Goal: Information Seeking & Learning: Find specific fact

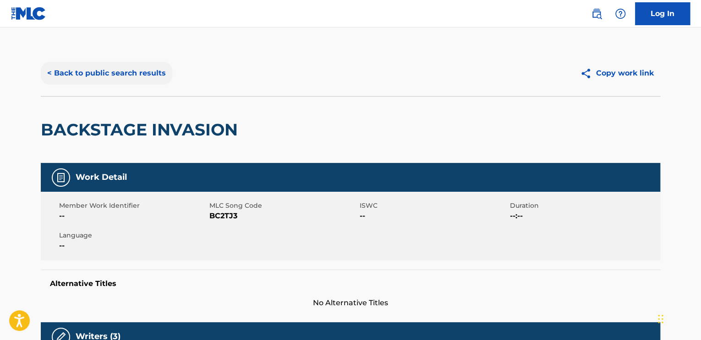
click at [152, 78] on button "< Back to public search results" at bounding box center [106, 73] width 131 height 23
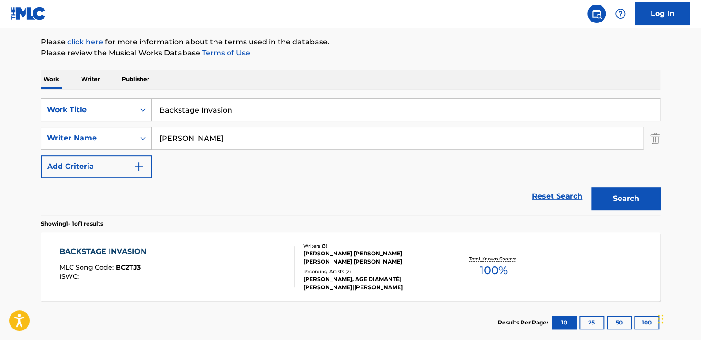
click at [194, 133] on input "[PERSON_NAME]" at bounding box center [397, 138] width 491 height 22
click at [211, 109] on input "Backstage Invasion" at bounding box center [406, 110] width 508 height 22
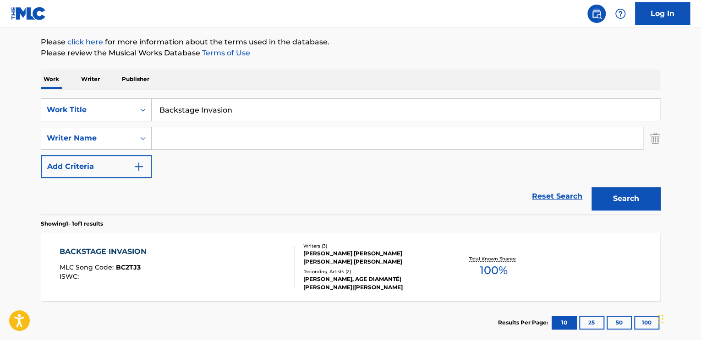
paste input "Like in Those Days"
type input "Like in Those Days"
click at [591, 187] on button "Search" at bounding box center [625, 198] width 69 height 23
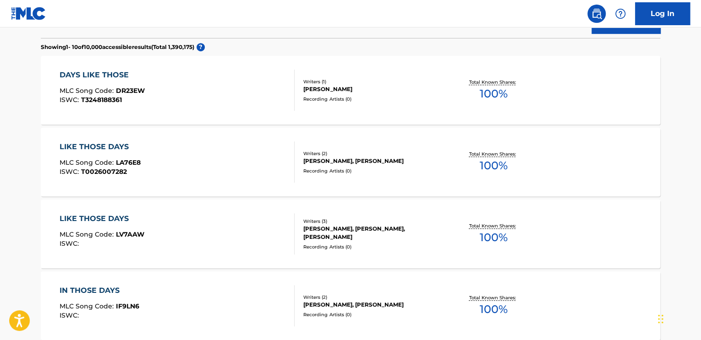
scroll to position [288, 0]
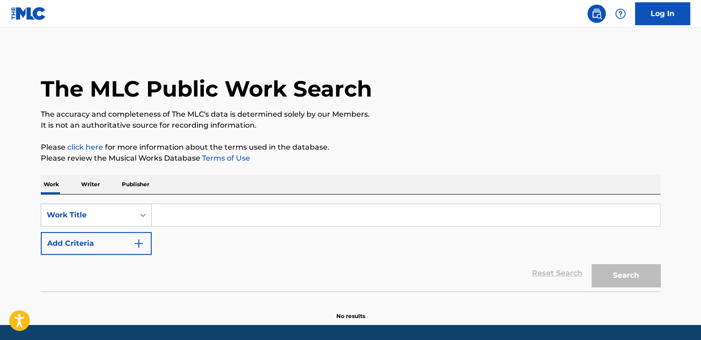
click at [208, 212] on input "Search Form" at bounding box center [406, 215] width 508 height 22
paste input "I MET MY BABY AT THE BARNYARD"
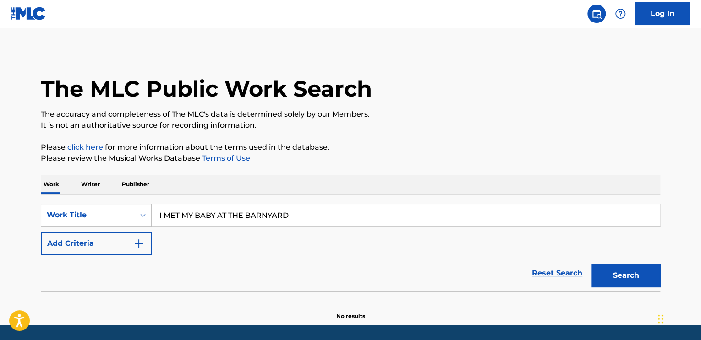
type input "I MET MY BABY AT THE BARNYARD"
click at [591, 264] on button "Search" at bounding box center [625, 275] width 69 height 23
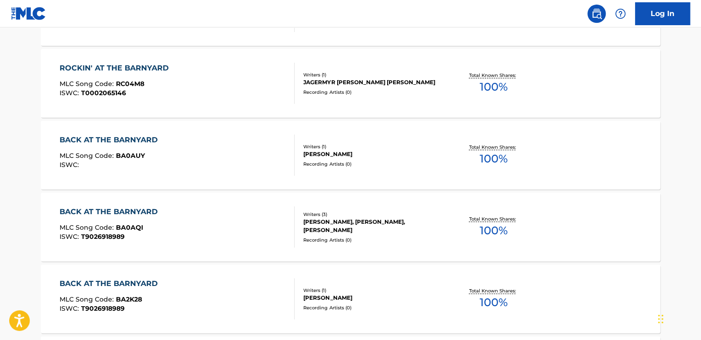
scroll to position [412, 0]
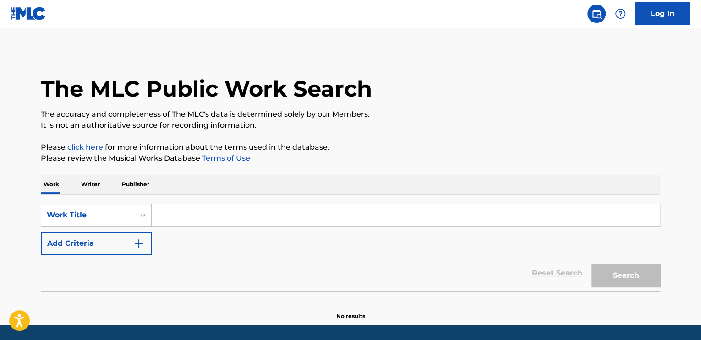
click at [290, 216] on input "Search Form" at bounding box center [406, 215] width 508 height 22
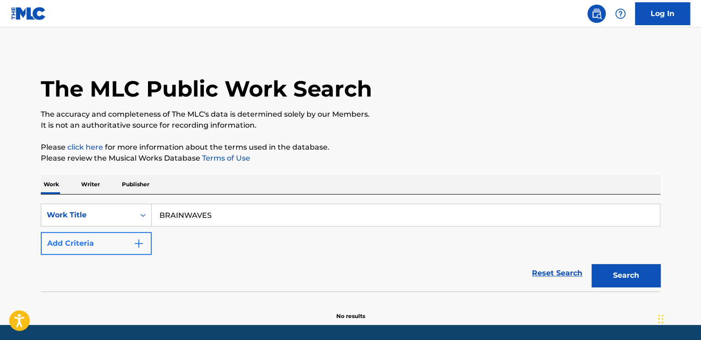
type input "BRAINWAVES"
click at [130, 259] on div "Reset Search Search" at bounding box center [350, 273] width 619 height 37
click at [151, 231] on div "SearchWithCriteria41c2a1ee-9819-4938-a0a9-283411482813 Work Title BRAINWAVES Ad…" at bounding box center [350, 229] width 619 height 51
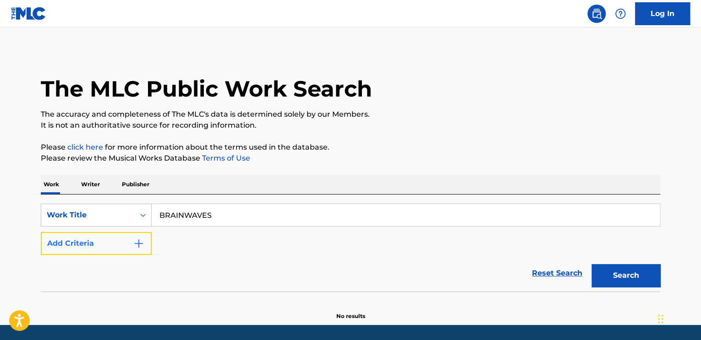
click at [137, 241] on img "Search Form" at bounding box center [138, 243] width 11 height 11
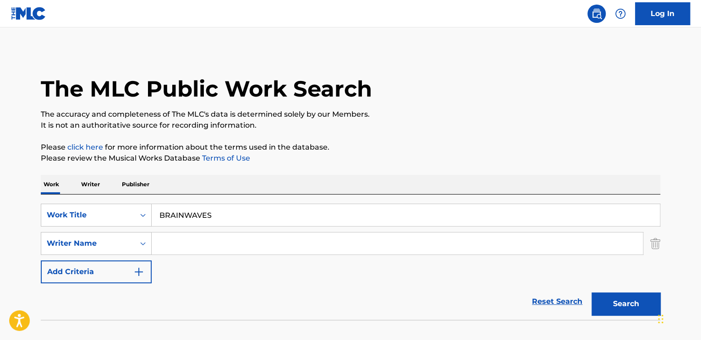
click at [175, 238] on input "Search Form" at bounding box center [397, 244] width 491 height 22
paste input "[PERSON_NAME]"
type input "[PERSON_NAME]"
click at [610, 302] on button "Search" at bounding box center [625, 304] width 69 height 23
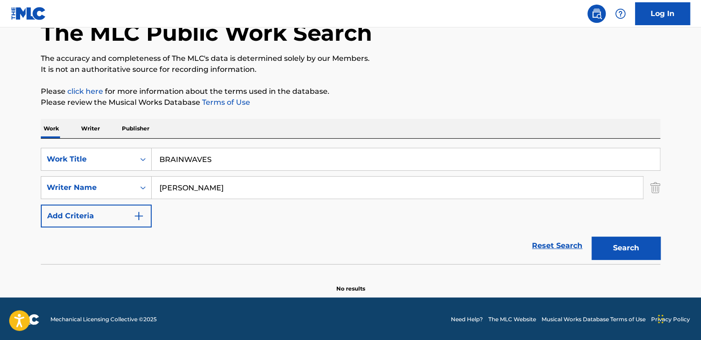
scroll to position [57, 0]
